Goal: Complete application form

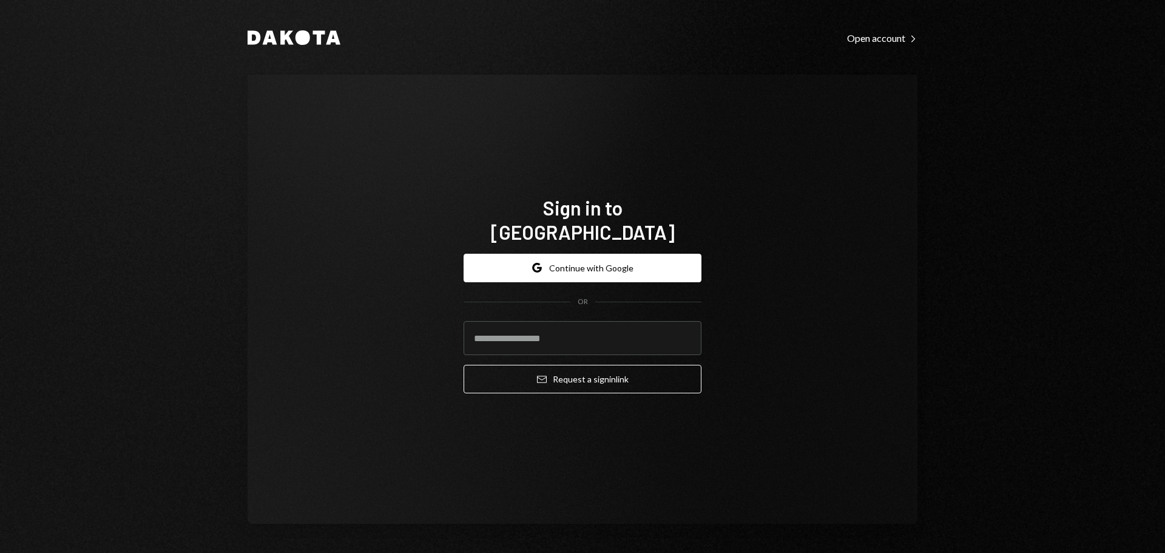
type input "**********"
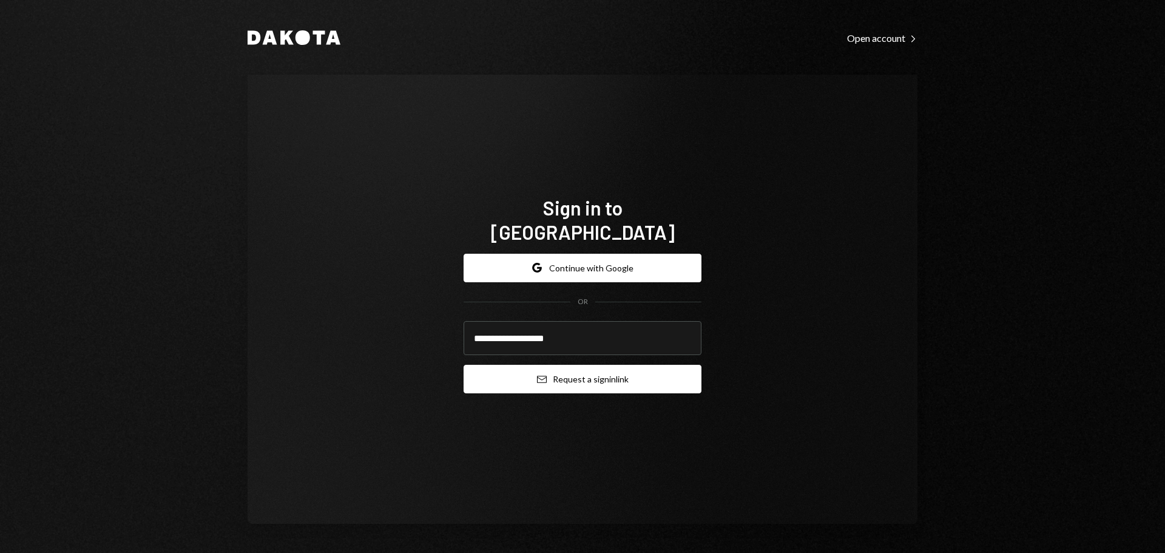
click at [676, 365] on button "Email Request a sign in link" at bounding box center [583, 379] width 238 height 29
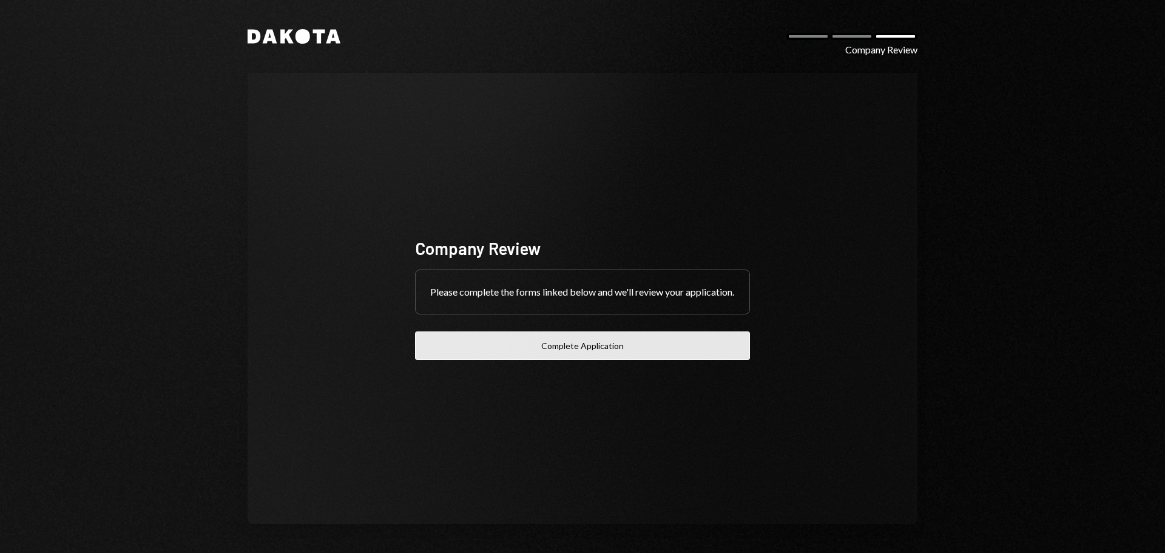
click at [641, 360] on button "Complete Application" at bounding box center [582, 345] width 335 height 29
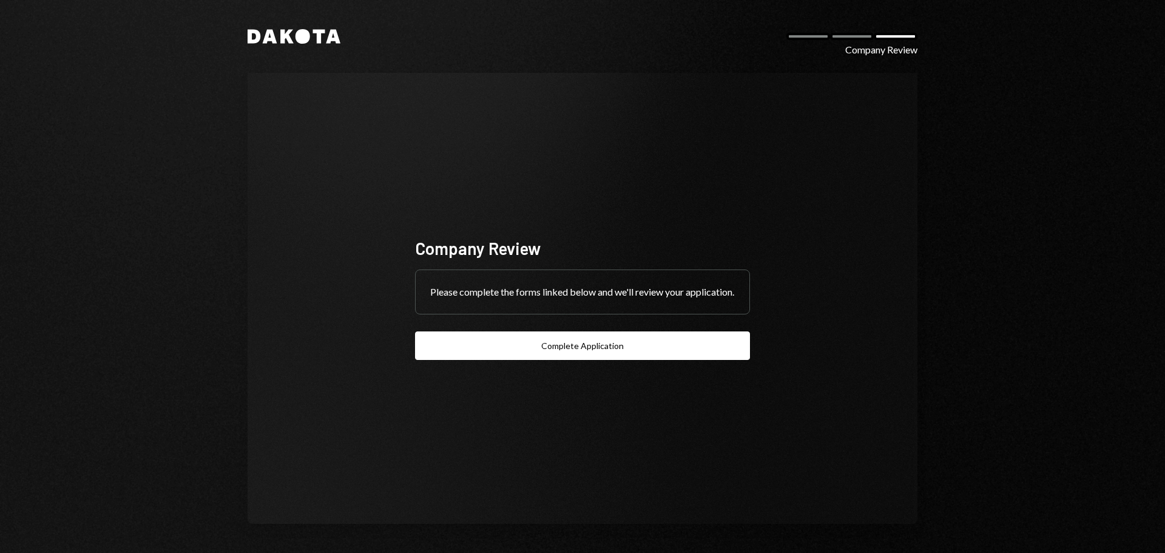
click at [851, 39] on div at bounding box center [852, 36] width 44 height 7
click at [861, 47] on div "Company Review" at bounding box center [881, 49] width 72 height 15
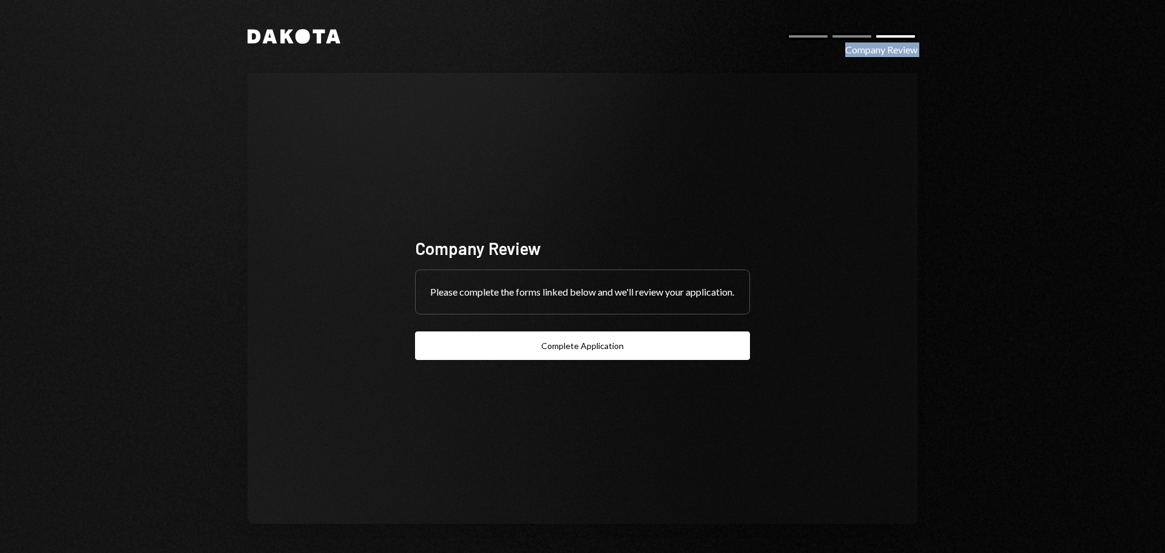
click at [861, 47] on div "Company Review" at bounding box center [881, 49] width 72 height 15
click at [849, 37] on div at bounding box center [852, 36] width 44 height 7
click at [849, 36] on div at bounding box center [852, 36] width 44 height 7
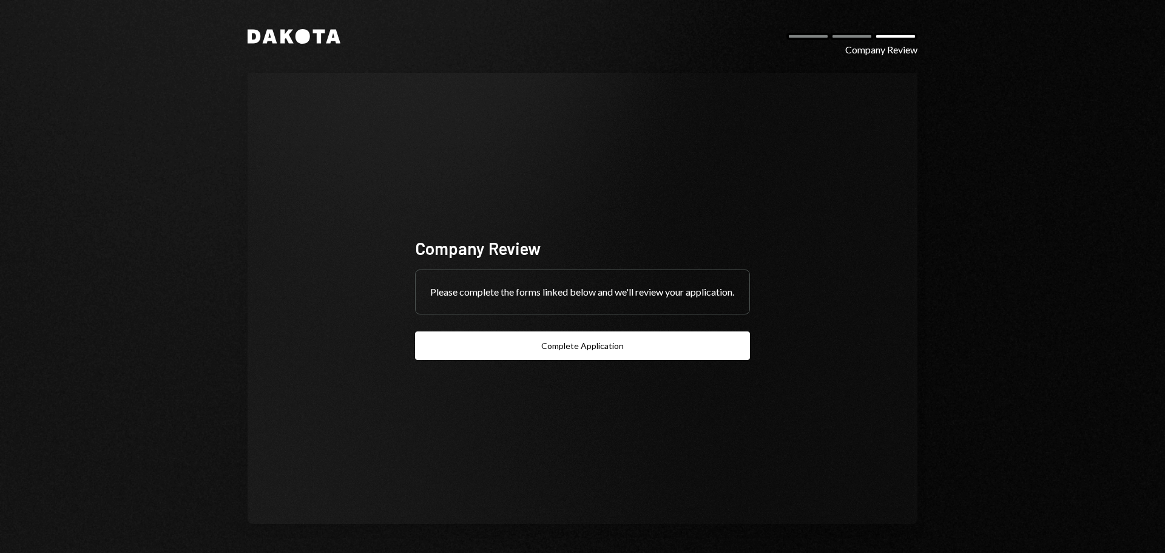
click at [792, 36] on div at bounding box center [808, 36] width 44 height 7
